Goal: Check status: Check status

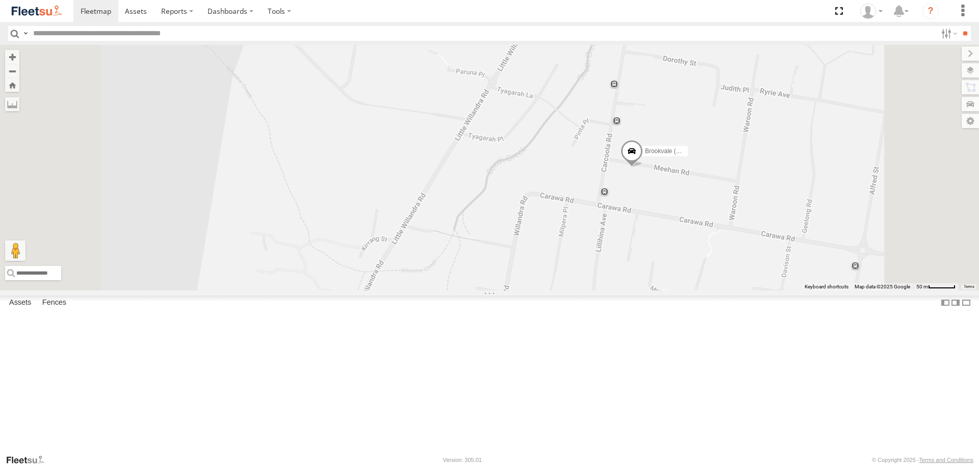
drag, startPoint x: 775, startPoint y: 183, endPoint x: 769, endPoint y: 303, distance: 120.5
click at [769, 290] on div "Brookvale (T10 - [PERSON_NAME]) Rural (T08 - [PERSON_NAME]) Blacktown #1 (T09 -…" at bounding box center [489, 167] width 979 height 245
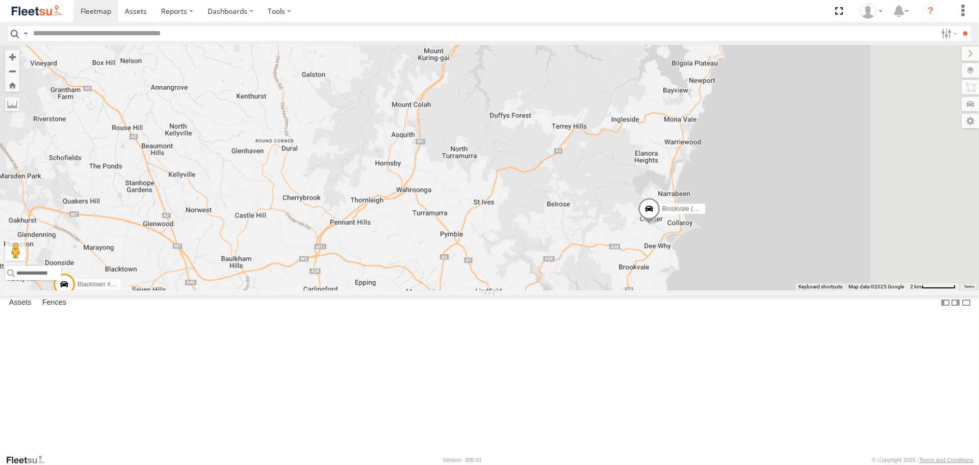
drag, startPoint x: 624, startPoint y: 150, endPoint x: 517, endPoint y: 126, distance: 110.3
click at [517, 126] on div "Brookvale (T10 - [PERSON_NAME]) Rural (T08 - [PERSON_NAME]) Blacktown #1 (T09 -…" at bounding box center [489, 167] width 979 height 245
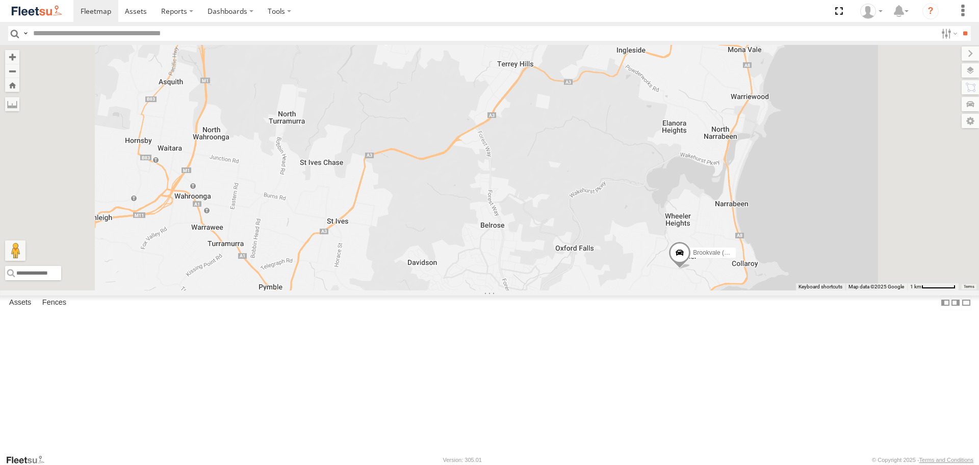
drag, startPoint x: 734, startPoint y: 249, endPoint x: 638, endPoint y: 123, distance: 158.2
click at [638, 123] on div "Brookvale (T10 - [PERSON_NAME]) Rural (T08 - [PERSON_NAME]) Blacktown #1 (T09 -…" at bounding box center [489, 167] width 979 height 245
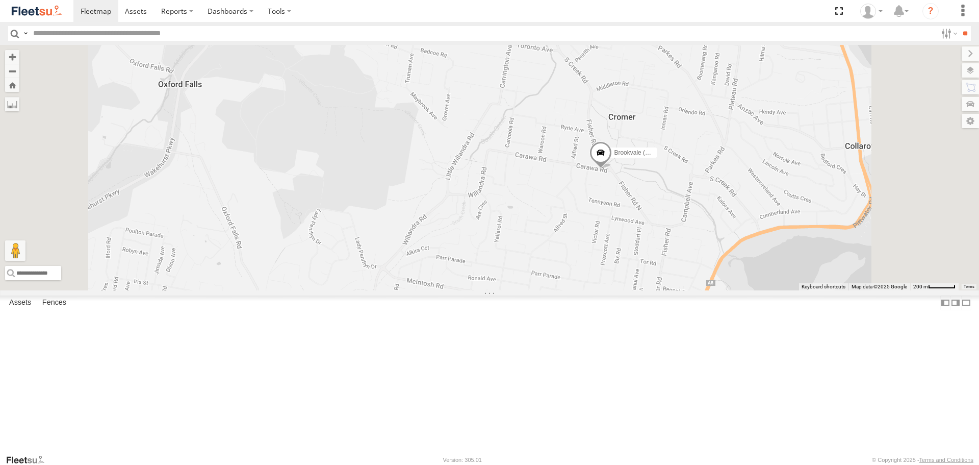
click at [711, 195] on div "Brookvale (T10 - [PERSON_NAME]) Rural (T08 - [PERSON_NAME]) Blacktown #1 (T09 -…" at bounding box center [489, 167] width 979 height 245
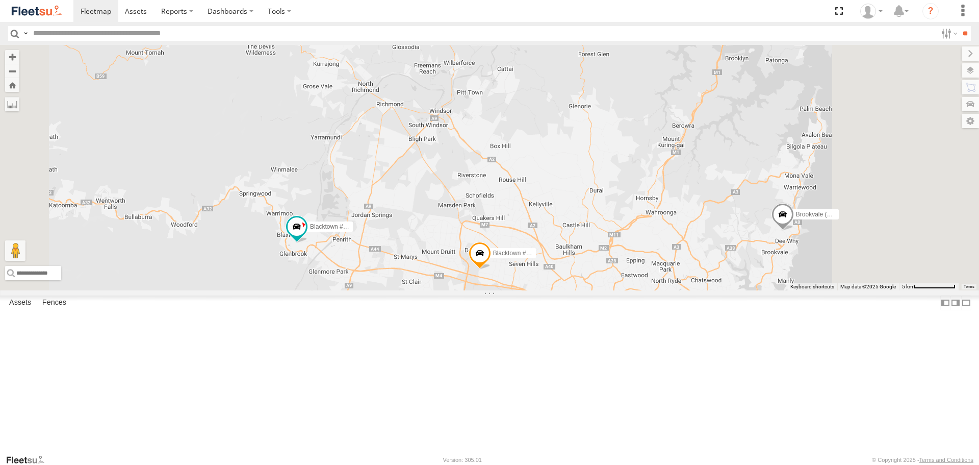
drag, startPoint x: 817, startPoint y: 271, endPoint x: 743, endPoint y: 243, distance: 79.8
click at [743, 243] on div "Brookvale (T10 - [PERSON_NAME]) Rural (T08 - [PERSON_NAME]) Blacktown #1 (T09 -…" at bounding box center [489, 167] width 979 height 245
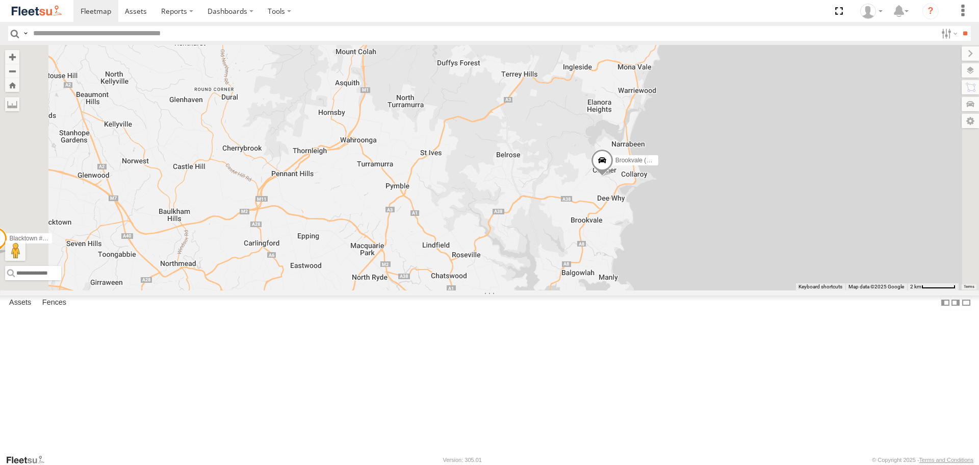
drag, startPoint x: 814, startPoint y: 320, endPoint x: 805, endPoint y: 316, distance: 9.8
click at [814, 290] on div "Brookvale (T10 - [PERSON_NAME]) Rural (T08 - [PERSON_NAME]) Blacktown #1 (T09 -…" at bounding box center [489, 167] width 979 height 245
